Goal: Task Accomplishment & Management: Manage account settings

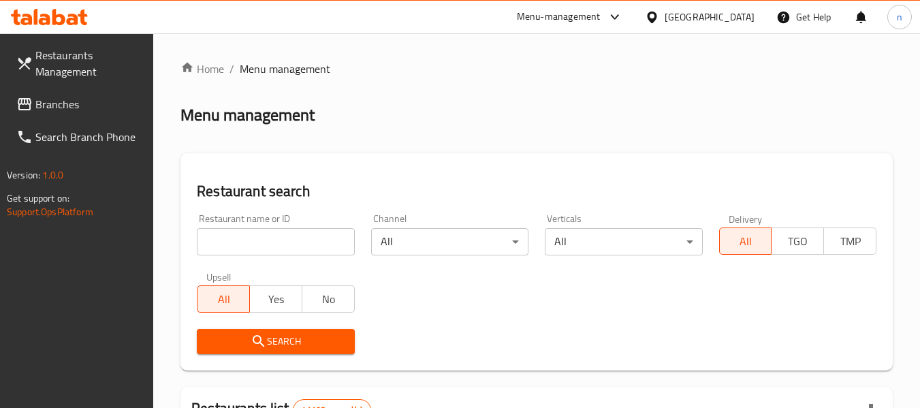
click at [40, 101] on span "Branches" at bounding box center [89, 104] width 108 height 16
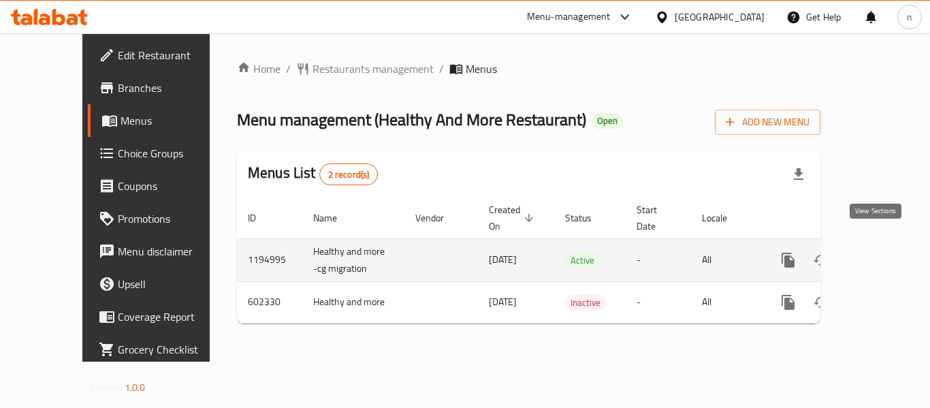
click at [879, 252] on icon "enhanced table" at bounding box center [887, 260] width 16 height 16
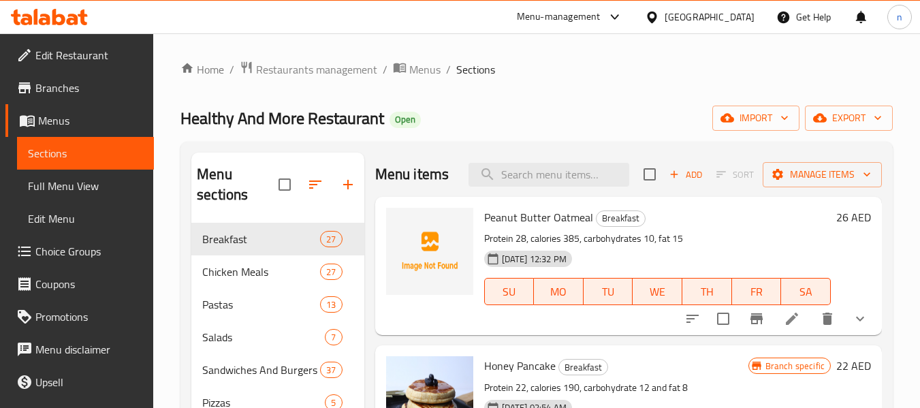
click at [72, 243] on span "Choice Groups" at bounding box center [89, 251] width 108 height 16
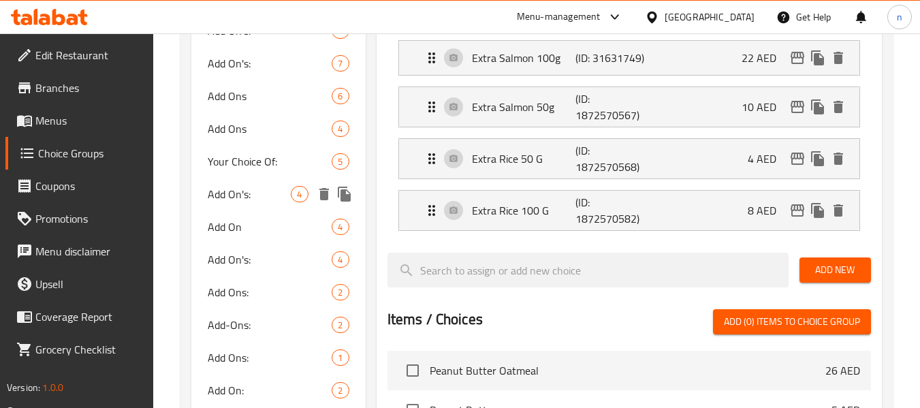
scroll to position [477, 0]
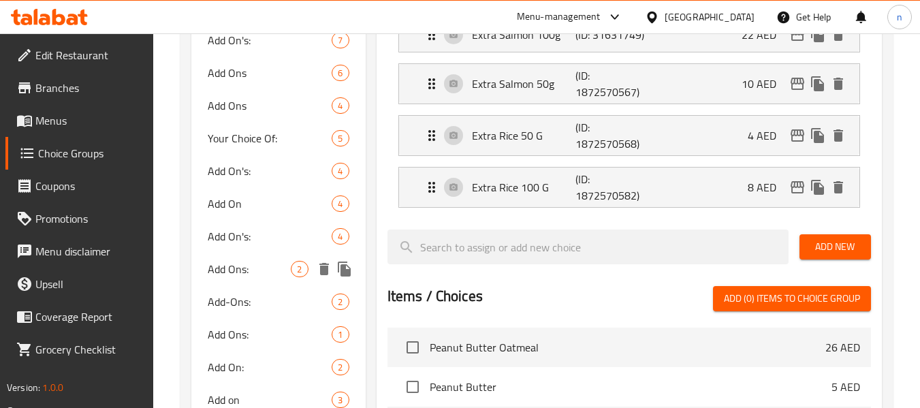
click at [251, 262] on span "Add Ons:" at bounding box center [249, 269] width 83 height 16
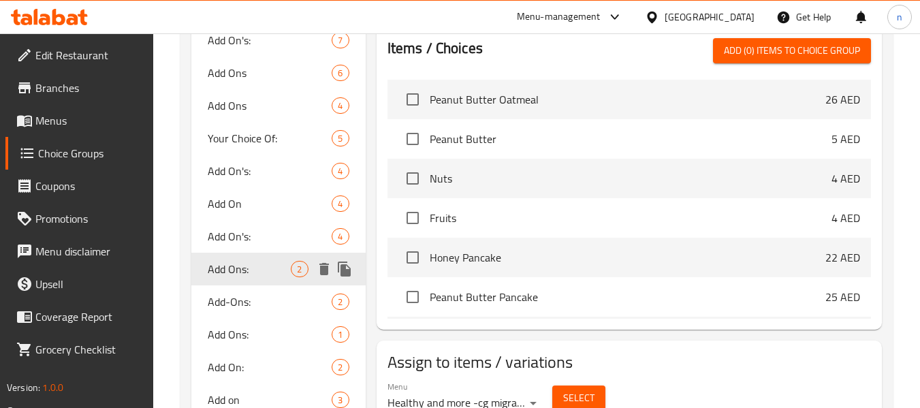
type input "2"
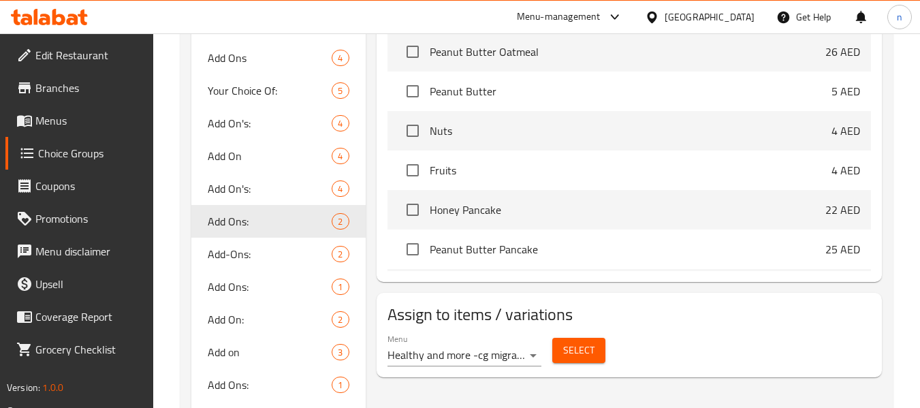
scroll to position [545, 0]
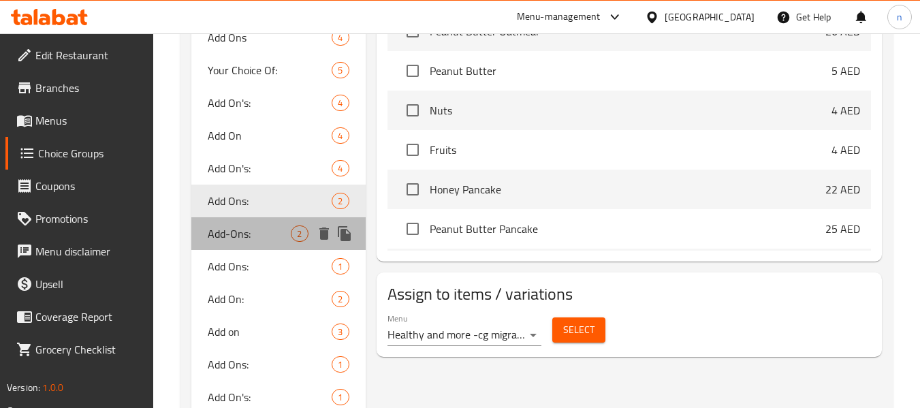
click at [249, 233] on span "Add-Ons:" at bounding box center [249, 233] width 83 height 16
type input "Add-Ons:"
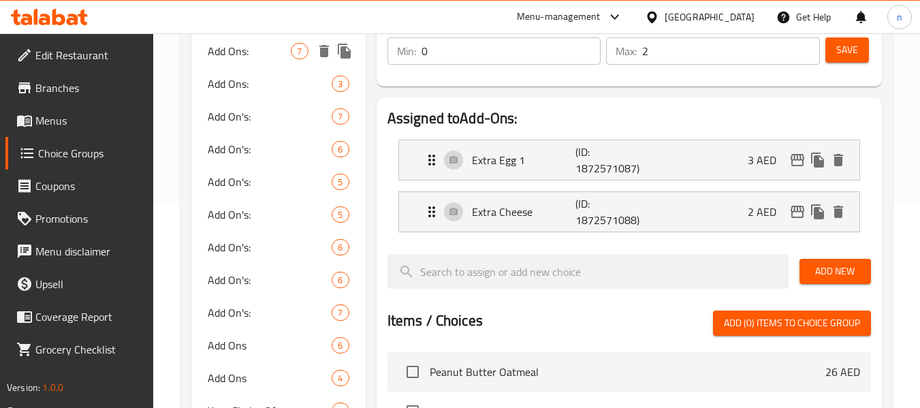
scroll to position [0, 0]
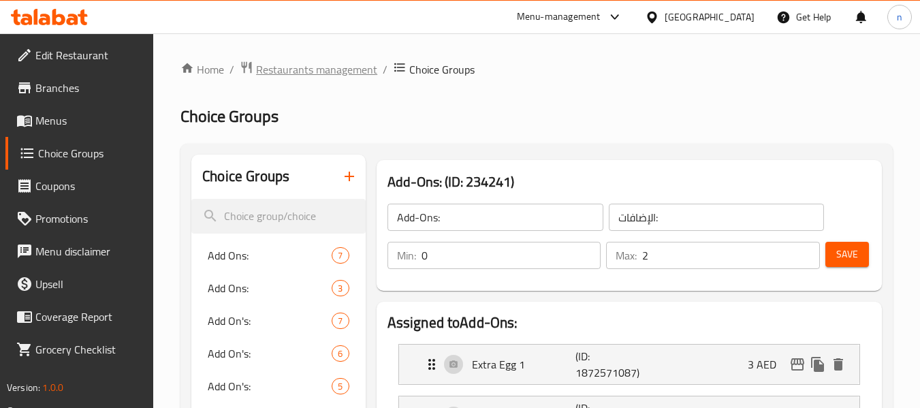
click at [286, 67] on span "Restaurants management" at bounding box center [316, 69] width 121 height 16
